Goal: Task Accomplishment & Management: Manage account settings

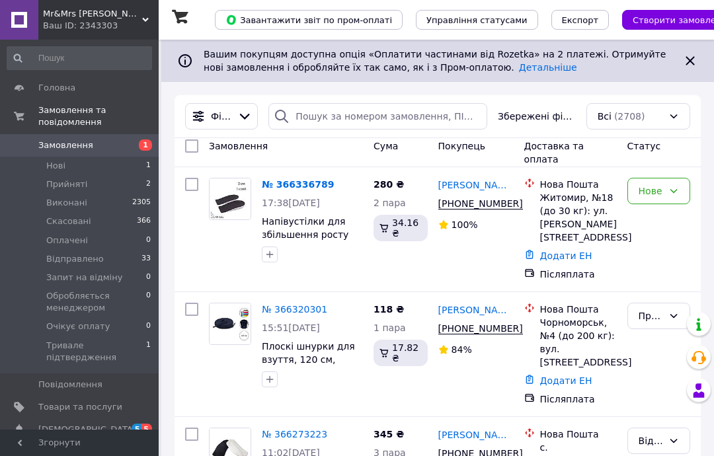
click at [684, 187] on div "Нове" at bounding box center [659, 191] width 63 height 26
click at [669, 218] on li "Прийнято" at bounding box center [659, 226] width 62 height 37
click at [138, 143] on span "1" at bounding box center [140, 146] width 36 height 12
click at [74, 145] on span "Замовлення" at bounding box center [65, 146] width 55 height 12
click at [105, 134] on link "Замовлення 1" at bounding box center [79, 145] width 159 height 22
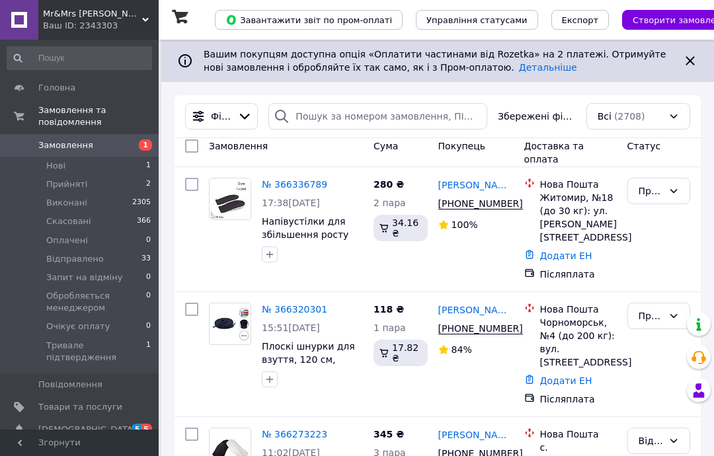
click at [150, 134] on link "Замовлення 1" at bounding box center [79, 145] width 159 height 22
click at [134, 162] on li "Нові 1" at bounding box center [79, 166] width 159 height 19
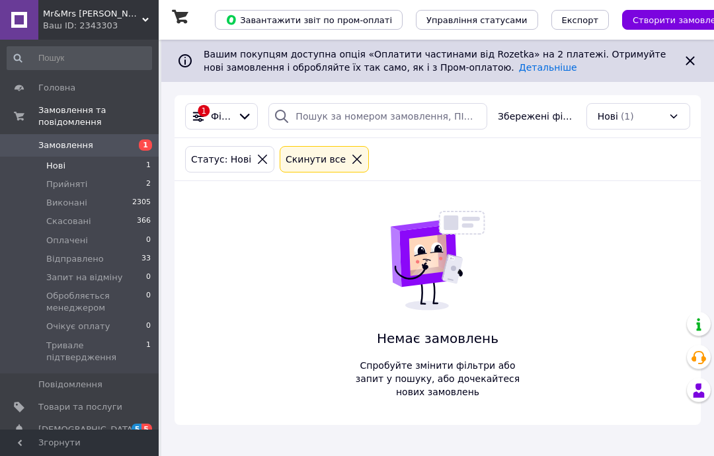
click at [114, 140] on span "Замовлення" at bounding box center [80, 146] width 84 height 12
